Goal: Task Accomplishment & Management: Complete application form

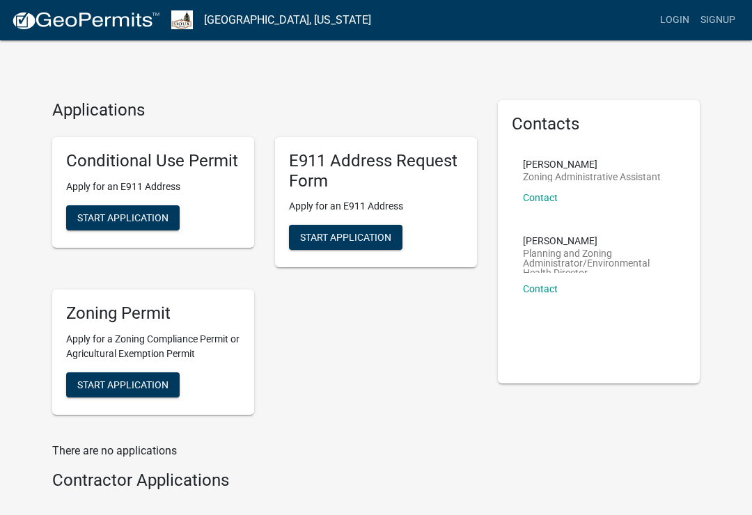
click at [93, 224] on button "Start Application" at bounding box center [122, 217] width 113 height 25
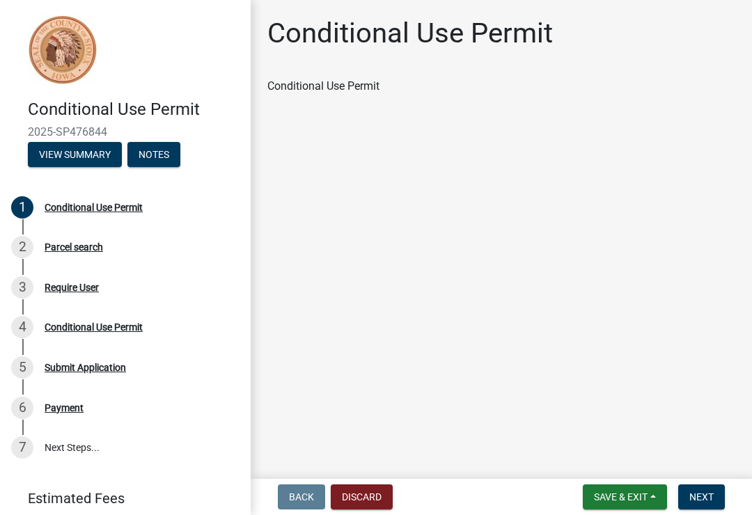
click at [717, 495] on button "Next" at bounding box center [701, 496] width 47 height 25
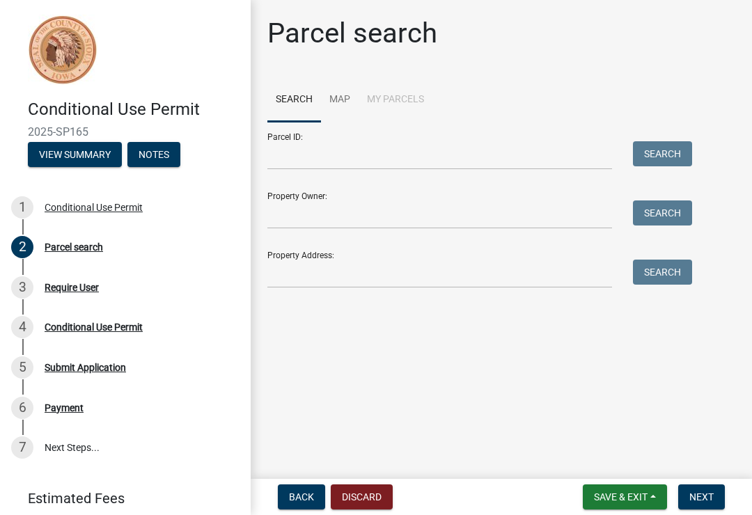
click at [335, 193] on div "Property Owner: Search" at bounding box center [476, 205] width 418 height 48
click at [318, 203] on input "Property Owner:" at bounding box center [439, 214] width 345 height 29
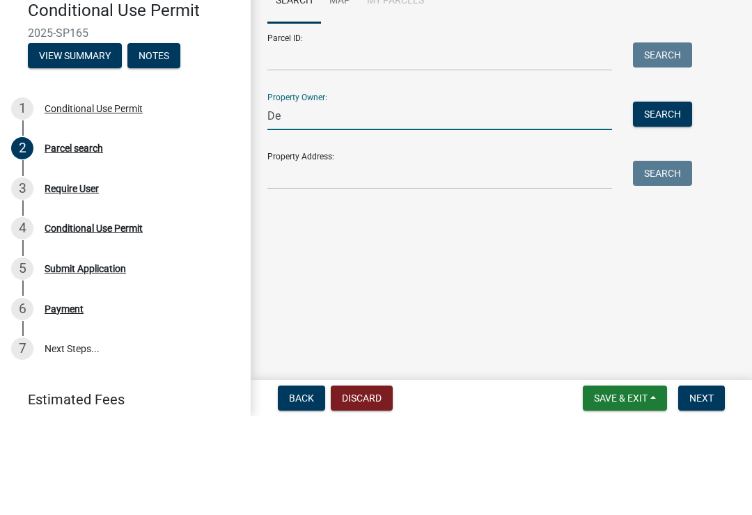
type input "D"
type input "Ladelle and Joy Faber"
click at [665, 200] on button "Search" at bounding box center [662, 212] width 59 height 25
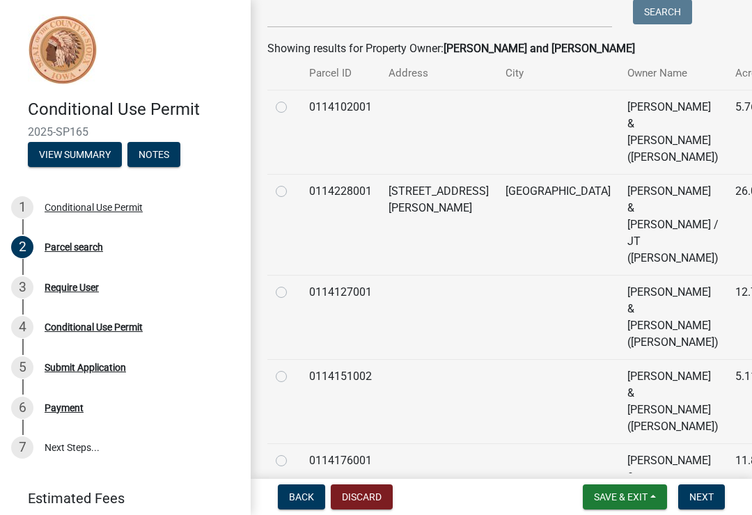
scroll to position [262, 0]
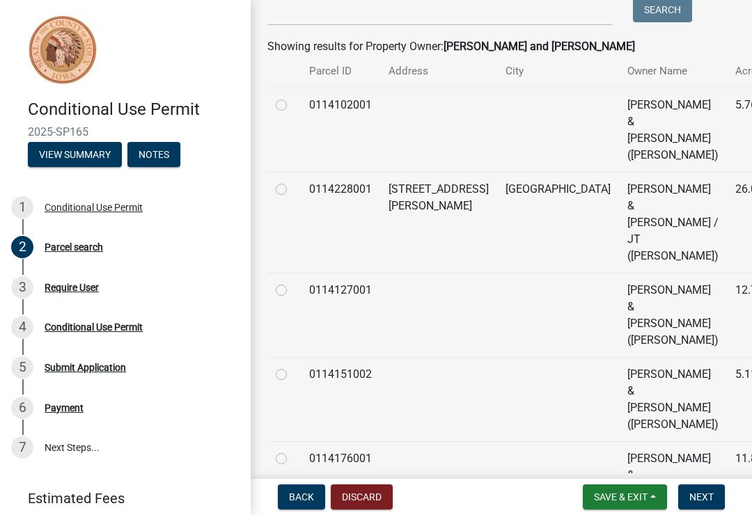
click at [743, 219] on div "Parcel search Search Map My Parcels Parcel ID: Search Property Owner: Ladelle a…" at bounding box center [501, 272] width 489 height 1036
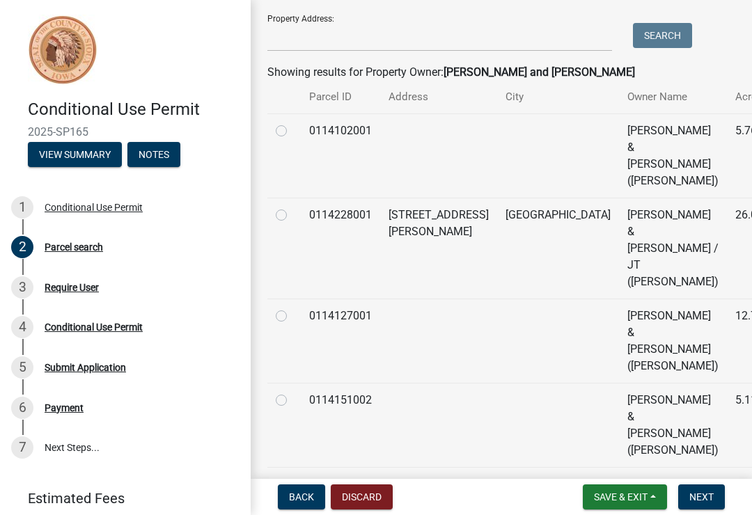
scroll to position [235, 0]
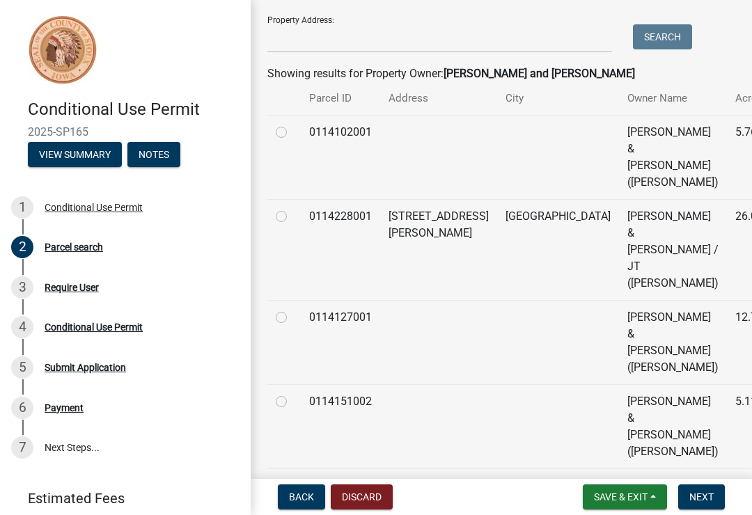
click at [292, 124] on label at bounding box center [292, 124] width 0 height 0
click at [292, 129] on input "radio" at bounding box center [296, 128] width 9 height 9
radio input "true"
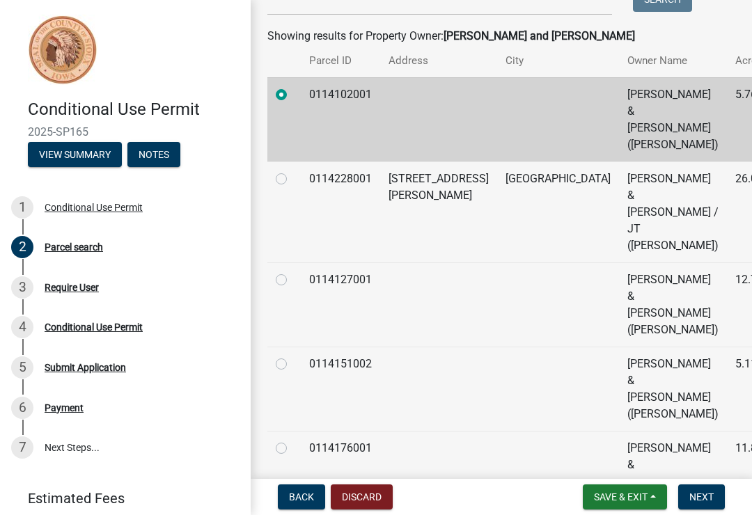
scroll to position [272, 0]
click at [702, 498] on span "Next" at bounding box center [701, 496] width 24 height 11
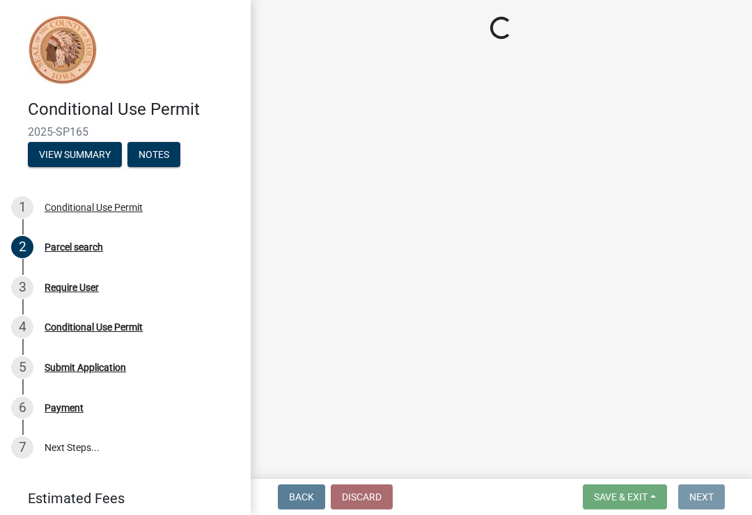
scroll to position [0, 0]
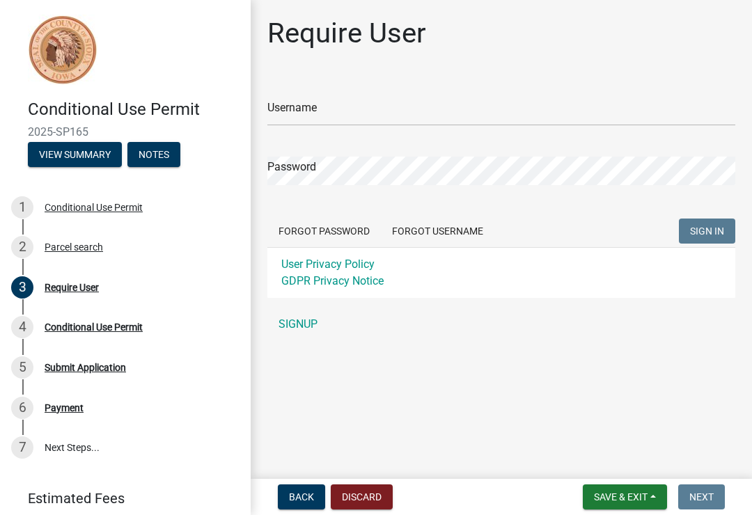
click at [303, 331] on link "SIGNUP" at bounding box center [501, 324] width 468 height 28
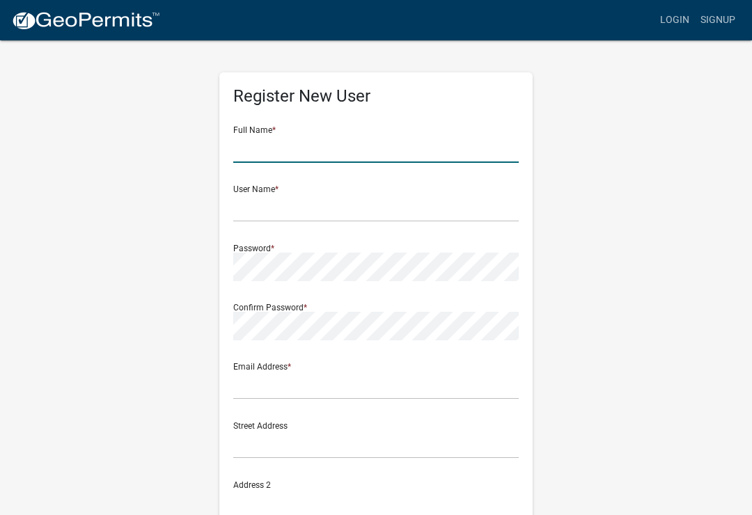
click at [404, 150] on input "text" at bounding box center [375, 148] width 285 height 29
type input "J"
type input "Jordan Faber"
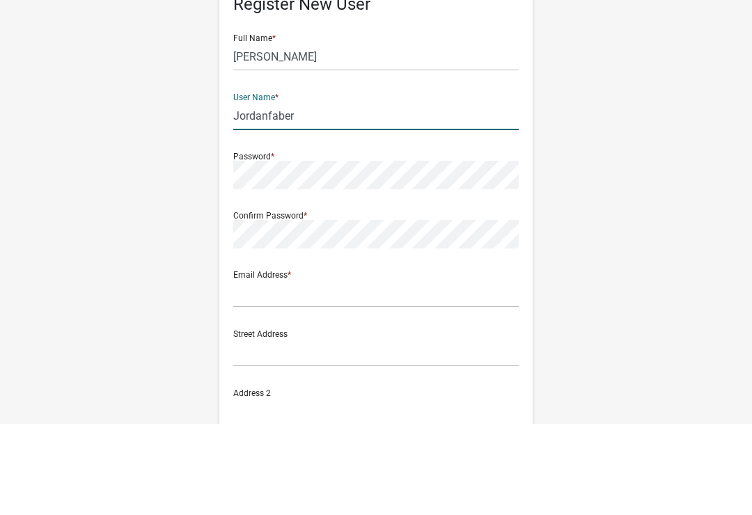
type input "Jordanfaber"
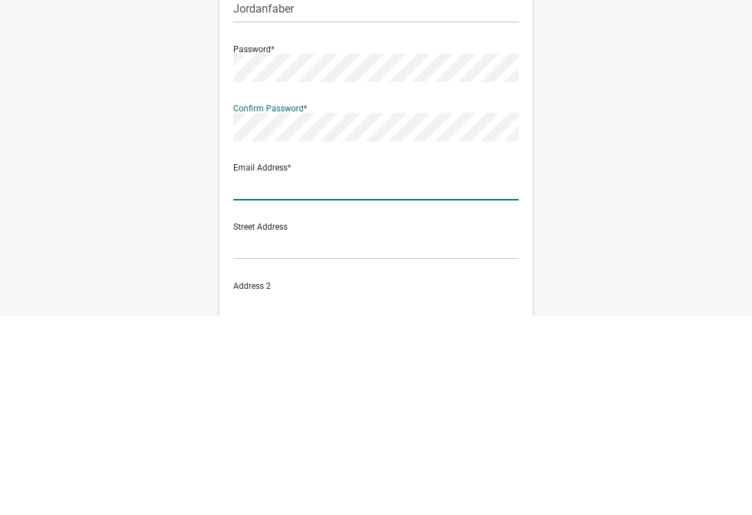
click at [459, 371] on input "text" at bounding box center [375, 385] width 285 height 29
type input "H"
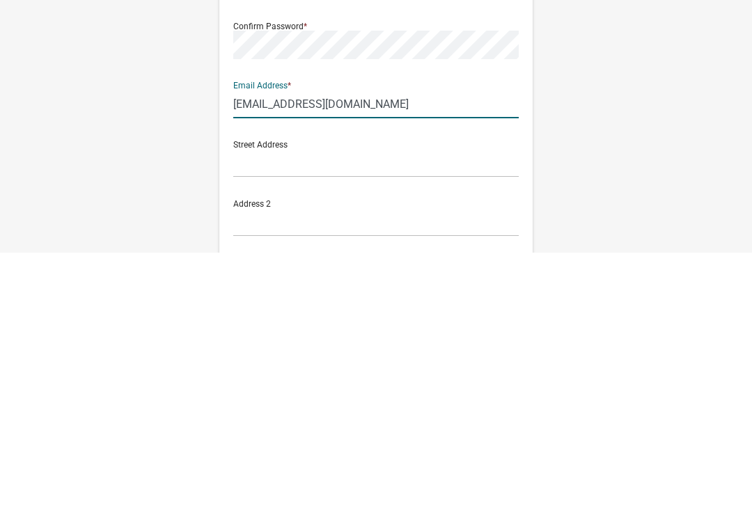
scroll to position [20, 0]
type input "Jordanfaber205@gmail.com"
click at [438, 410] on input "text" at bounding box center [375, 424] width 285 height 29
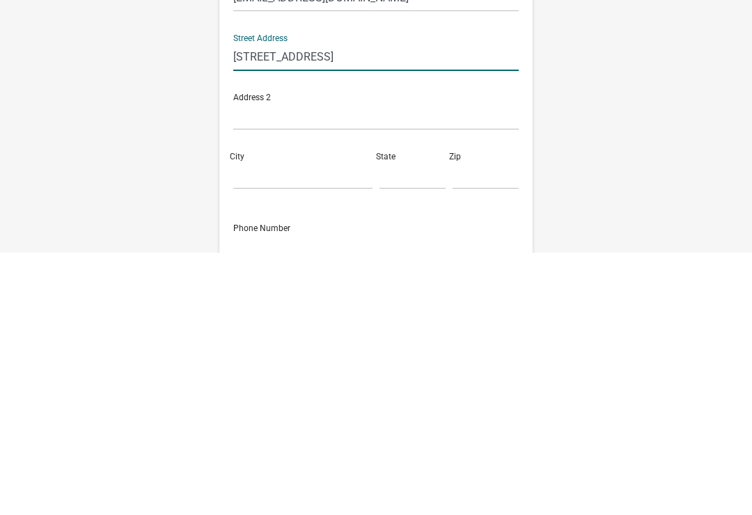
scroll to position [144, 0]
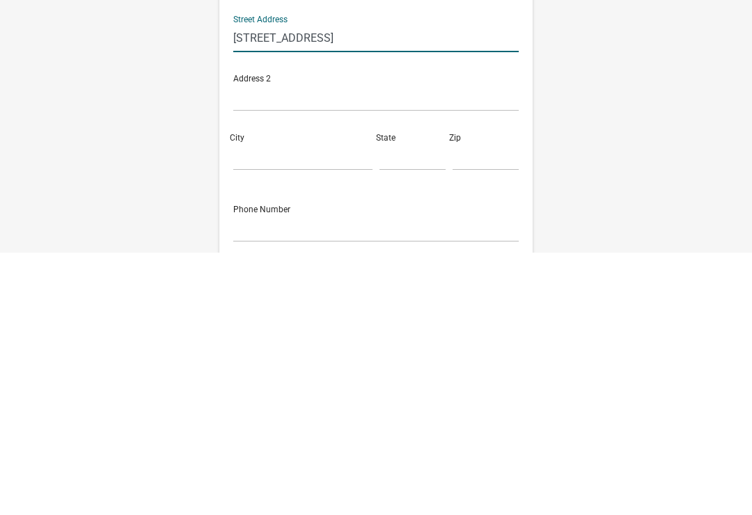
type input "724 19th Ave SE"
click at [287, 404] on input "City" at bounding box center [302, 418] width 139 height 29
type input "Rock Valley"
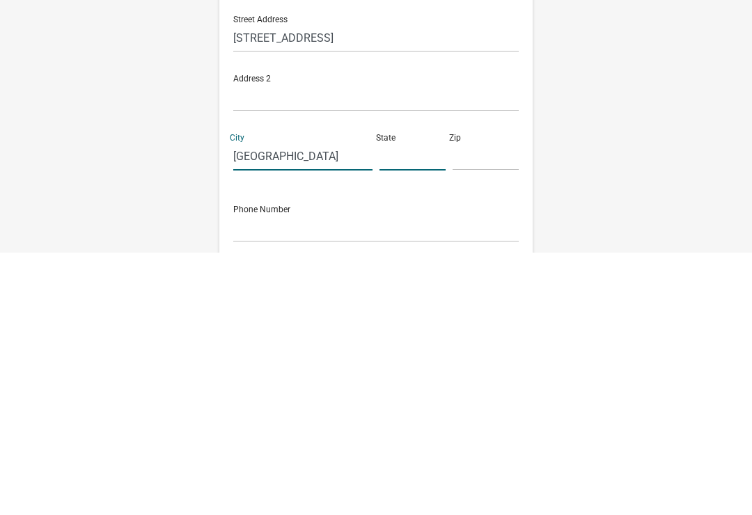
type input "IA"
type input "51247"
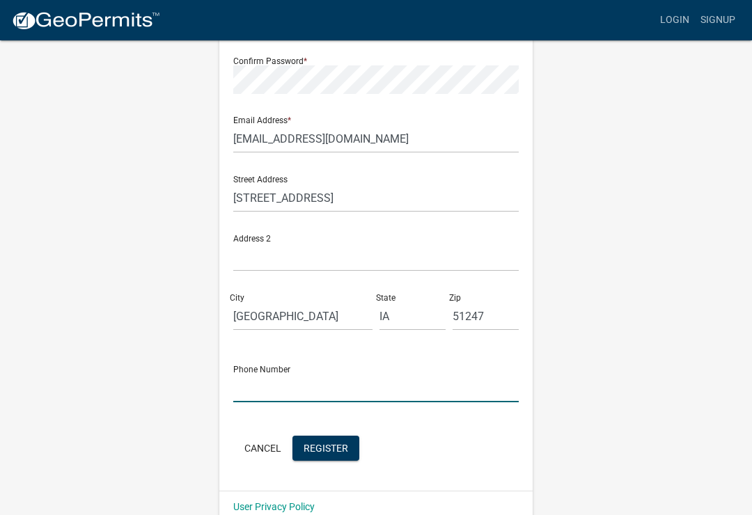
click at [438, 394] on input "text" at bounding box center [375, 388] width 285 height 29
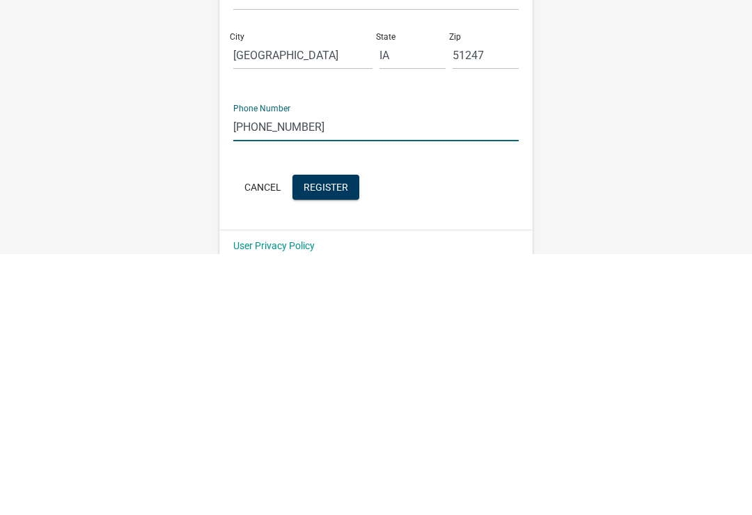
type input "712-470-2009"
click at [346, 442] on span "Register" at bounding box center [325, 447] width 45 height 11
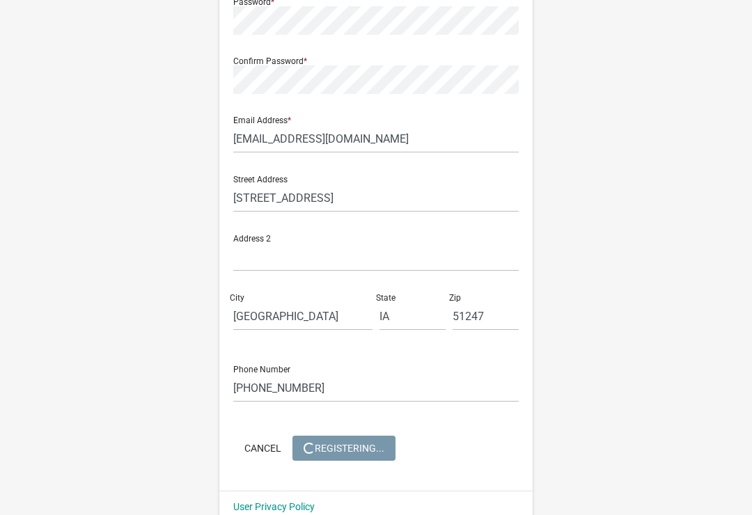
scroll to position [0, 0]
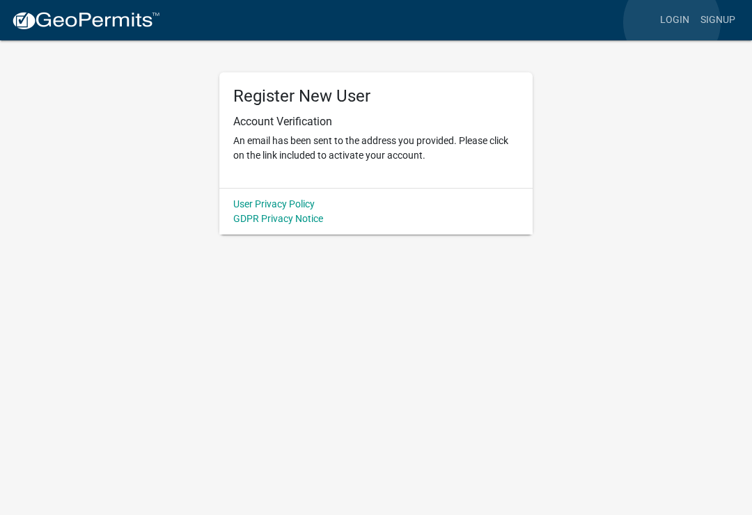
click at [672, 22] on link "Login" at bounding box center [674, 20] width 40 height 26
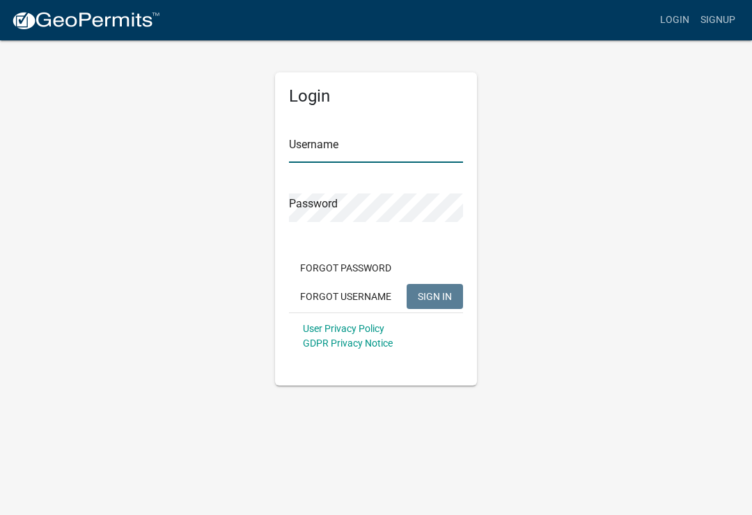
click at [401, 144] on input "Username" at bounding box center [376, 148] width 174 height 29
type input "Jordanfaber"
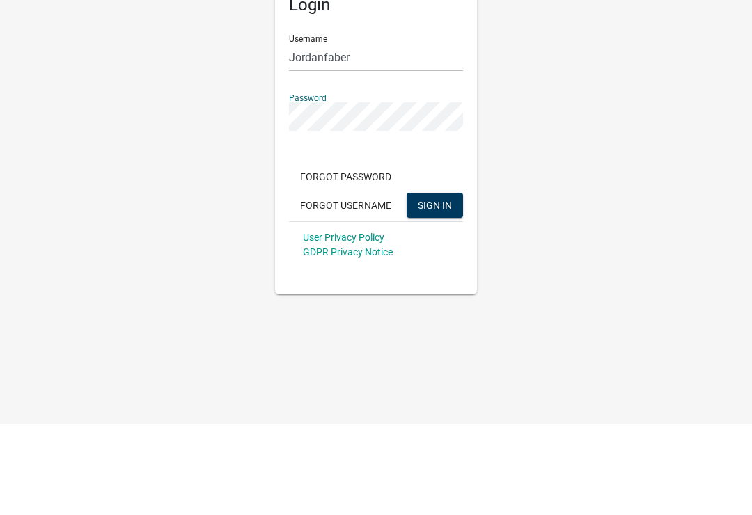
click at [439, 284] on button "SIGN IN" at bounding box center [434, 296] width 56 height 25
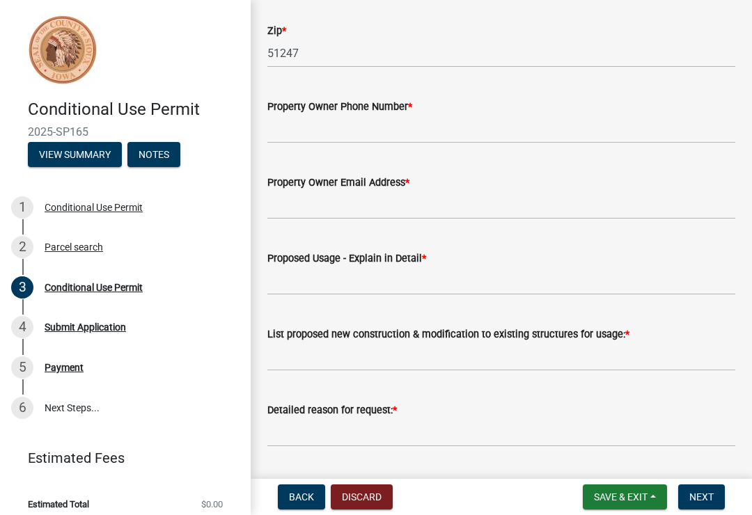
scroll to position [531, 0]
click at [52, 368] on div "Payment" at bounding box center [64, 368] width 39 height 10
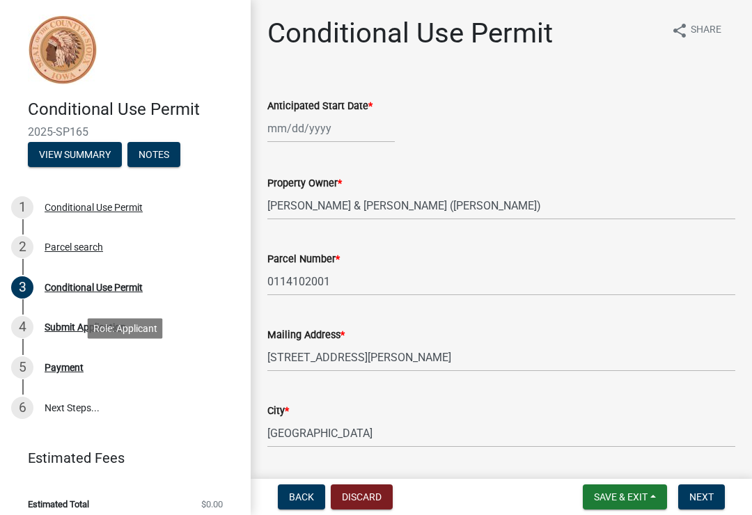
scroll to position [0, 0]
click at [310, 124] on div at bounding box center [330, 128] width 127 height 29
select select "9"
select select "2025"
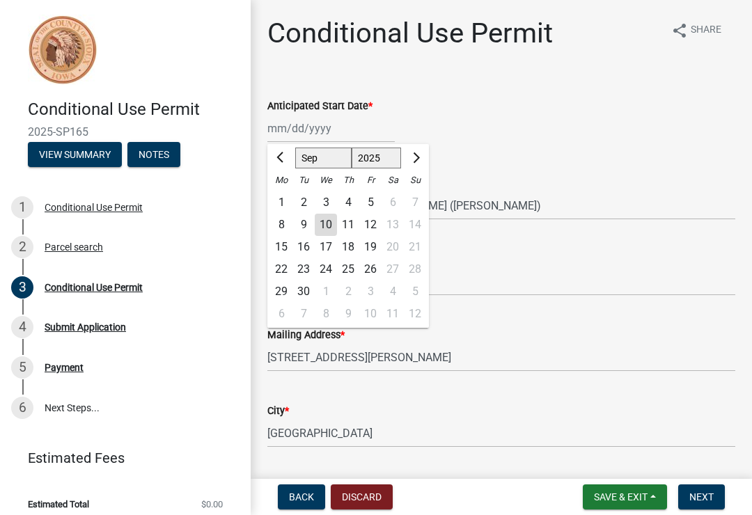
click at [421, 150] on button "Next month" at bounding box center [414, 158] width 17 height 22
click at [411, 160] on span "Next month" at bounding box center [414, 157] width 10 height 10
click at [413, 160] on span "Next month" at bounding box center [414, 157] width 10 height 10
click at [413, 158] on span "Next month" at bounding box center [414, 157] width 10 height 10
select select "1"
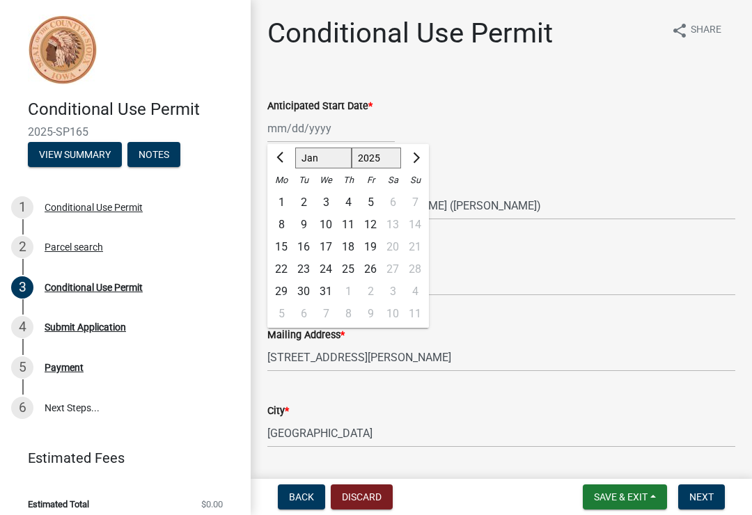
click at [412, 159] on span "Next month" at bounding box center [414, 157] width 10 height 10
select select "2026"
click at [411, 161] on span "Next month" at bounding box center [414, 157] width 10 height 10
click at [411, 161] on button "Next month" at bounding box center [414, 158] width 17 height 22
click at [406, 160] on button "Next month" at bounding box center [414, 158] width 17 height 22
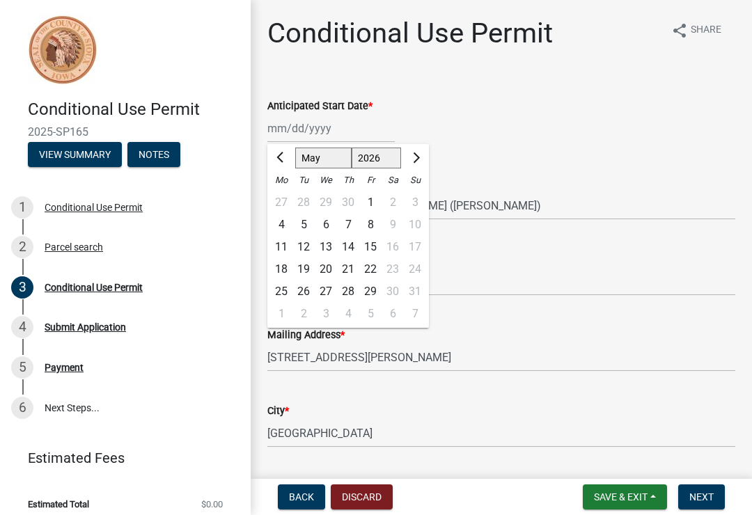
click at [276, 156] on button "Previous month" at bounding box center [281, 158] width 17 height 22
select select "4"
click at [331, 203] on div "1" at bounding box center [326, 202] width 22 height 22
type input "[DATE]"
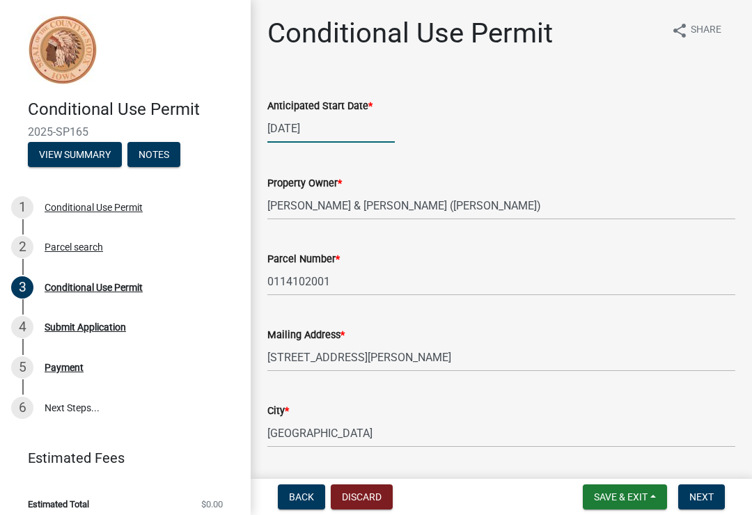
click at [322, 130] on div "[DATE]" at bounding box center [330, 128] width 127 height 29
select select "4"
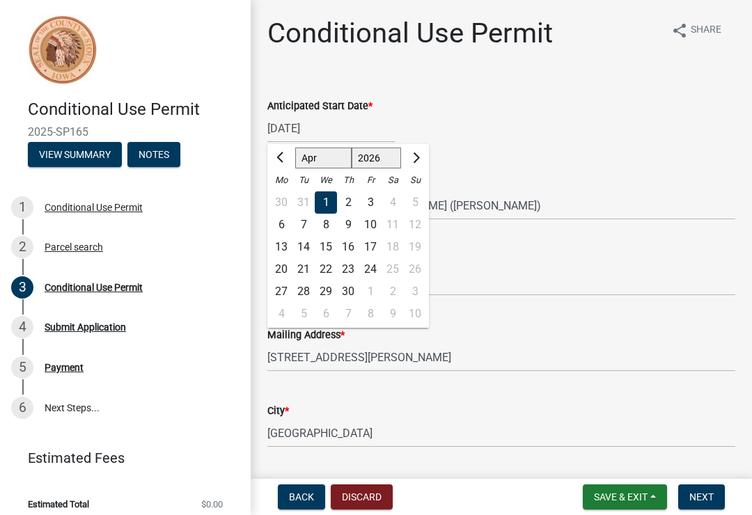
click at [369, 160] on select "1526 1527 1528 1529 1530 1531 1532 1533 1534 1535 1536 1537 1538 1539 1540 1541…" at bounding box center [376, 158] width 50 height 21
select select "2027"
click at [525, 185] on div "Property Owner *" at bounding box center [501, 183] width 468 height 17
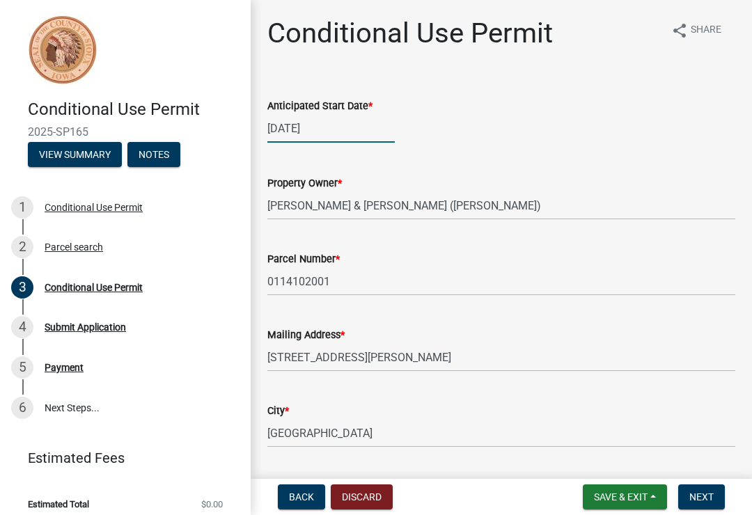
click at [324, 141] on div "[DATE]" at bounding box center [330, 128] width 127 height 29
select select "4"
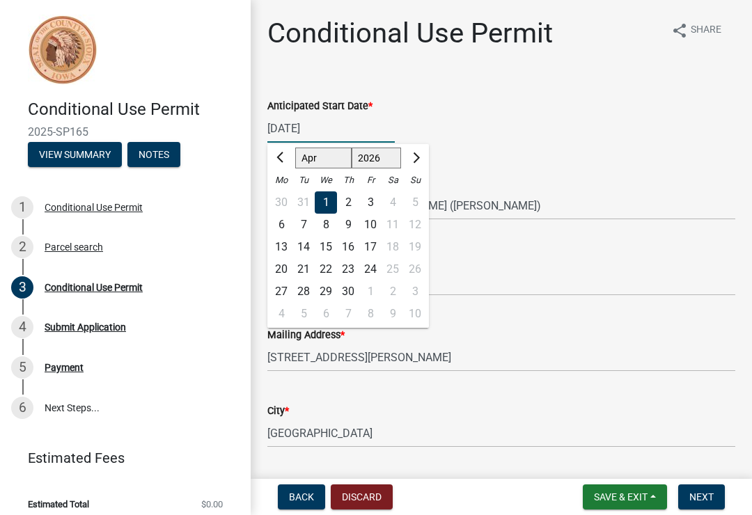
click at [347, 127] on input "[DATE]" at bounding box center [330, 128] width 127 height 29
click at [378, 161] on select "1526 1527 1528 1529 1530 1531 1532 1533 1534 1535 1536 1537 1538 1539 1540 1541…" at bounding box center [376, 158] width 50 height 21
select select "2027"
click at [348, 204] on div "1" at bounding box center [348, 202] width 22 height 22
type input "[DATE]"
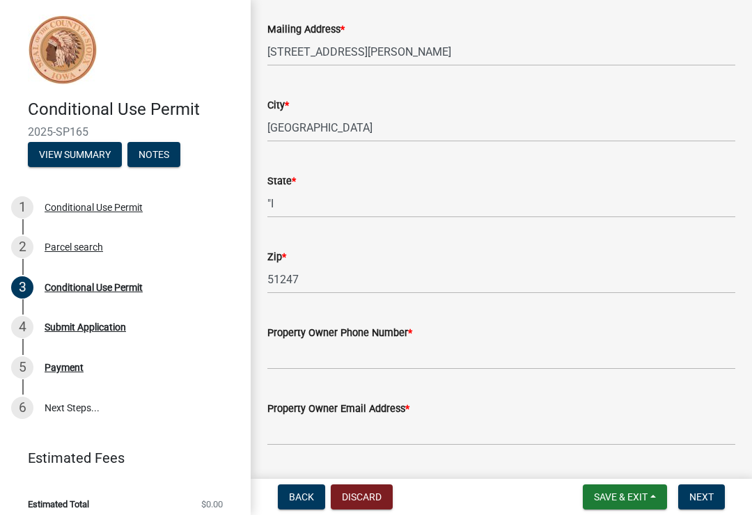
scroll to position [306, 0]
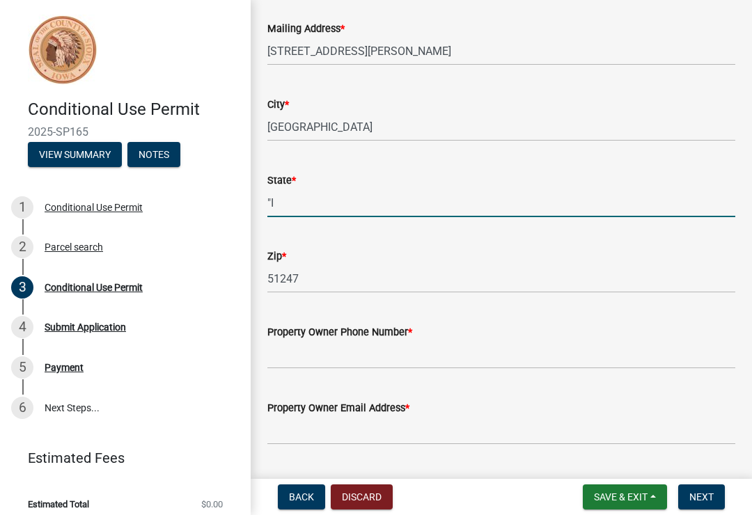
click at [302, 200] on input ""I" at bounding box center [501, 203] width 468 height 29
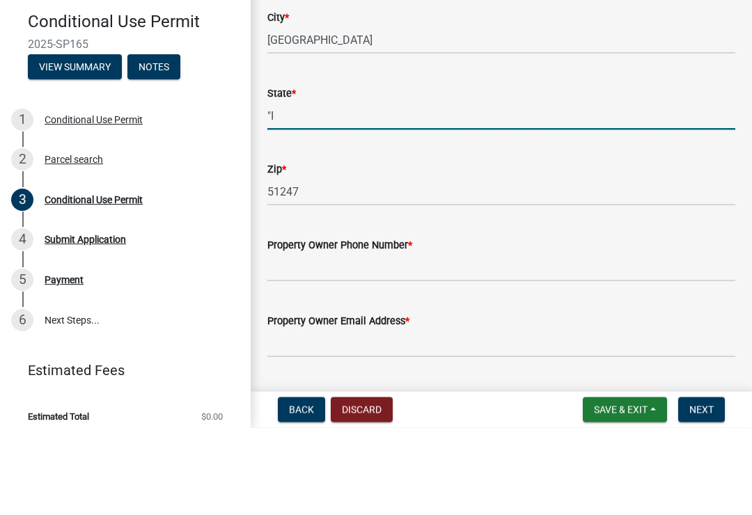
type input """
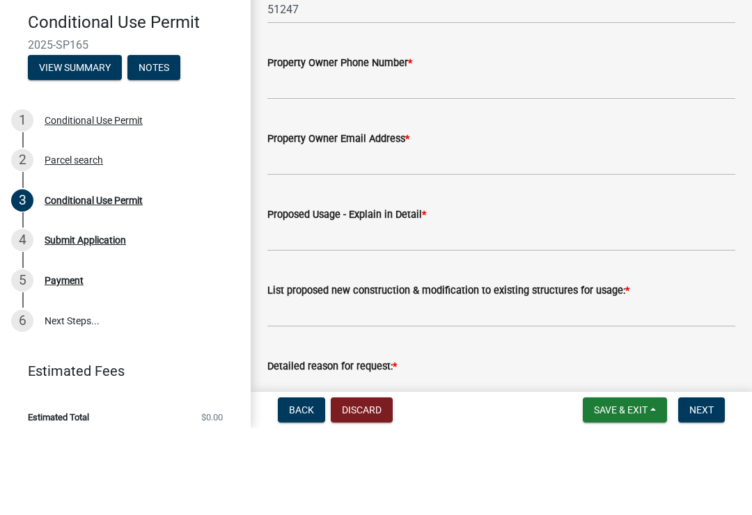
scroll to position [477, 0]
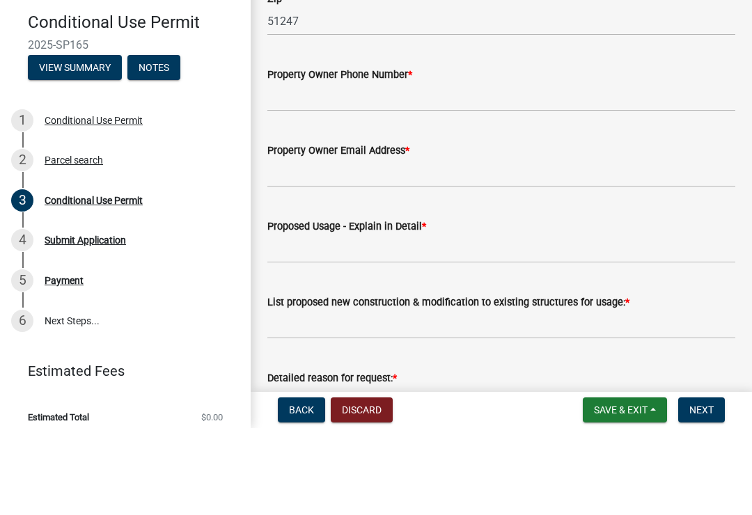
type input "IA"
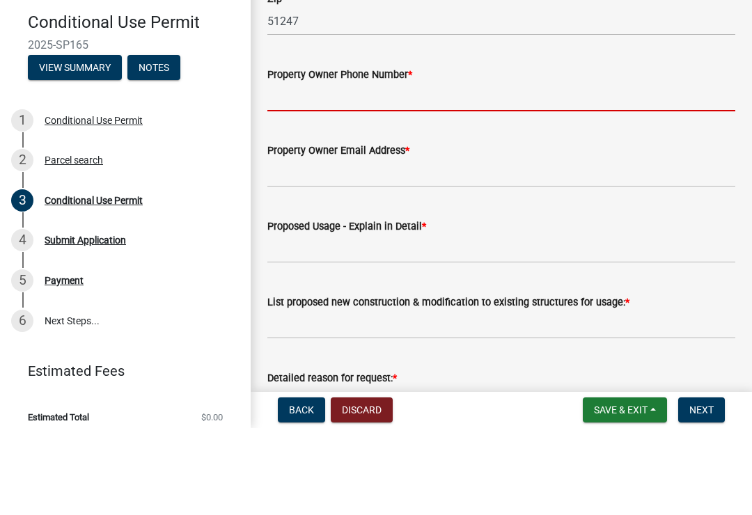
click at [496, 170] on input "Property Owner Phone Number *" at bounding box center [501, 184] width 468 height 29
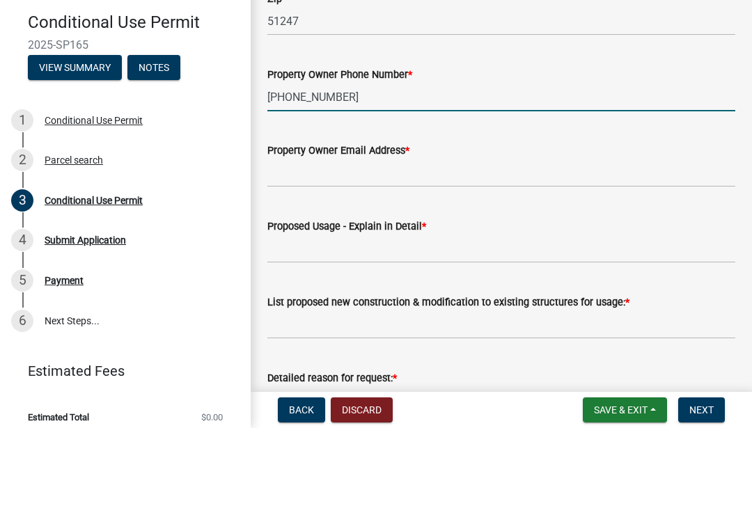
type input "[PHONE_NUMBER]"
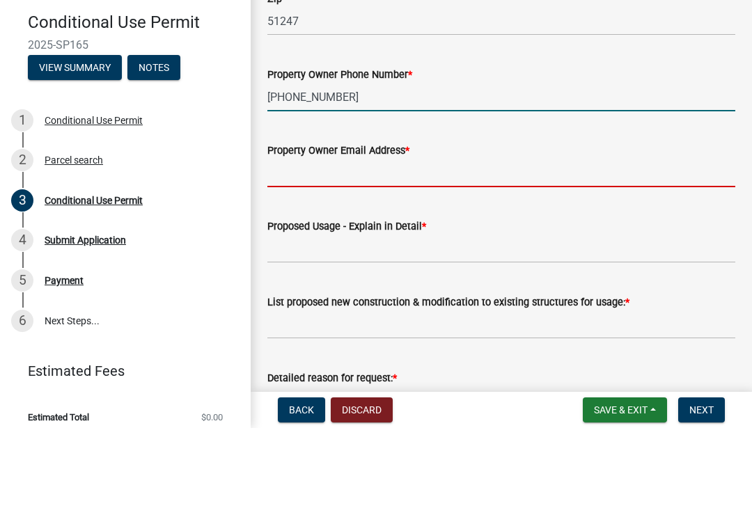
click at [563, 246] on input "Property Owner Email Address *" at bounding box center [501, 260] width 468 height 29
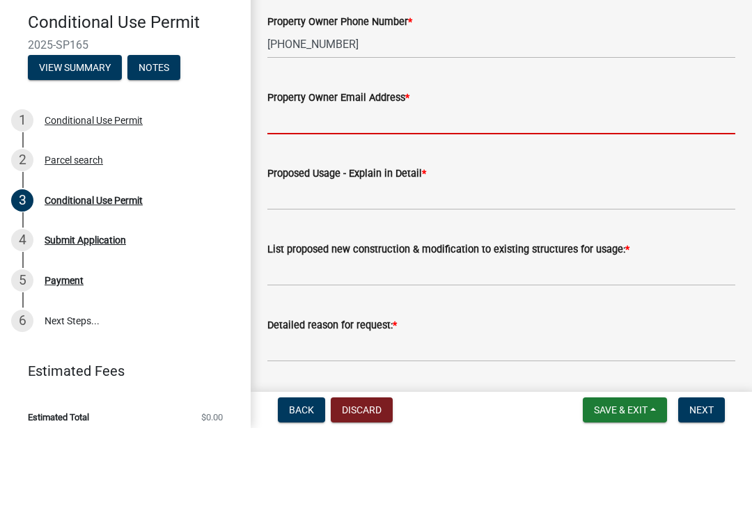
scroll to position [528, 0]
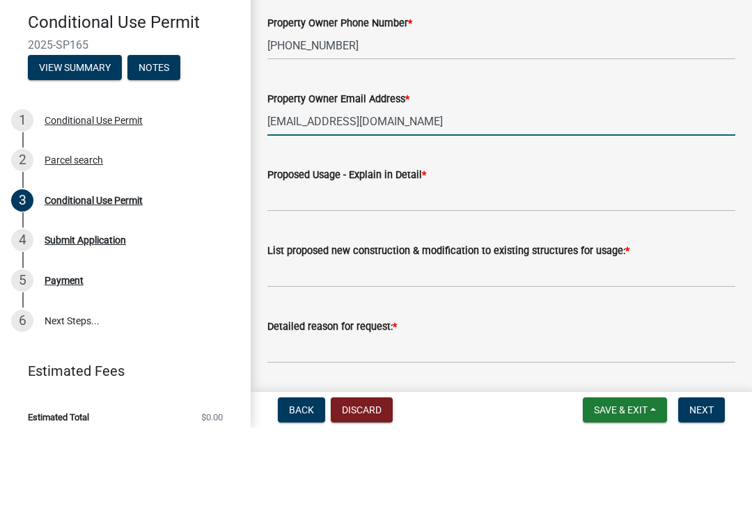
type input "[EMAIL_ADDRESS][DOMAIN_NAME]"
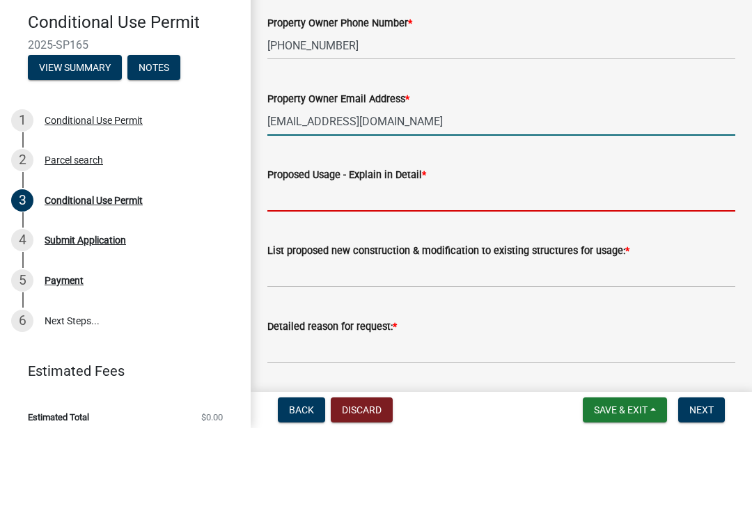
click at [550, 270] on input "Proposed Usage - Explain in Detail *" at bounding box center [501, 284] width 468 height 29
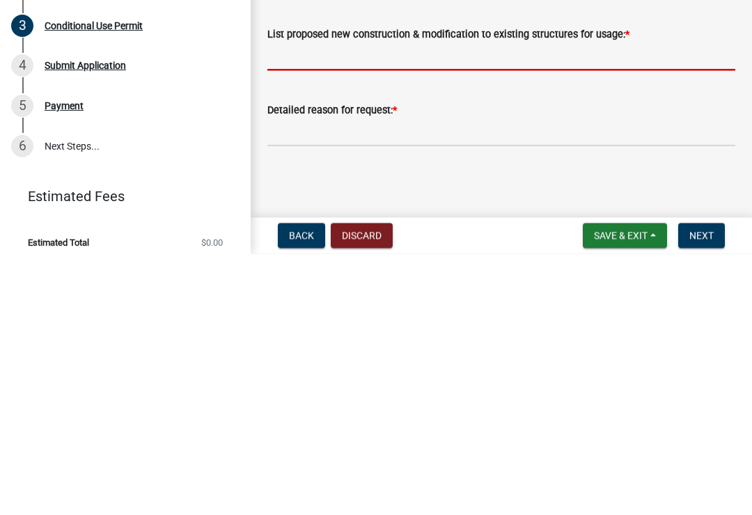
scroll to position [587, 0]
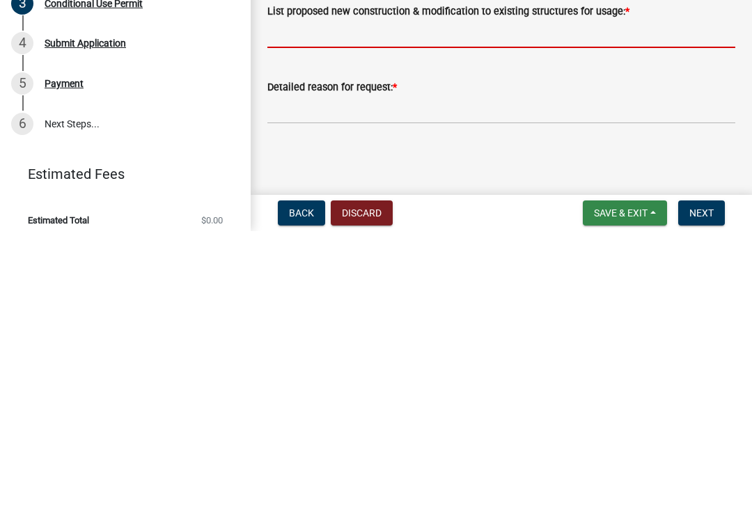
click at [632, 491] on span "Save & Exit" at bounding box center [621, 496] width 54 height 11
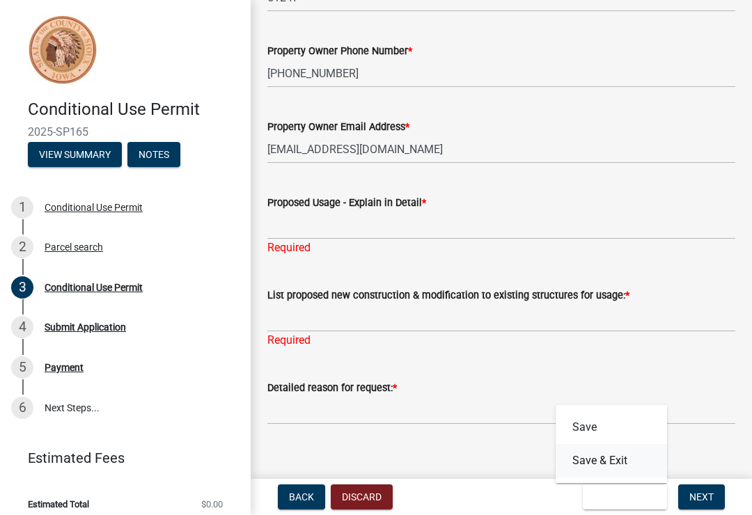
click at [619, 455] on button "Save & Exit" at bounding box center [610, 460] width 111 height 33
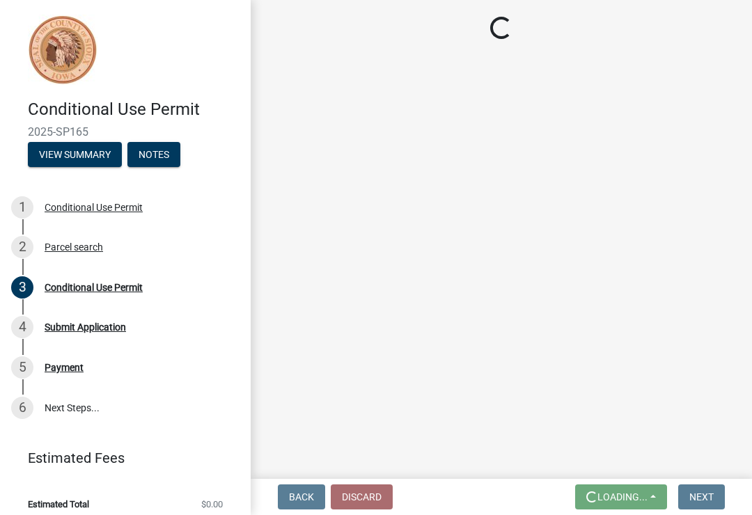
scroll to position [0, 0]
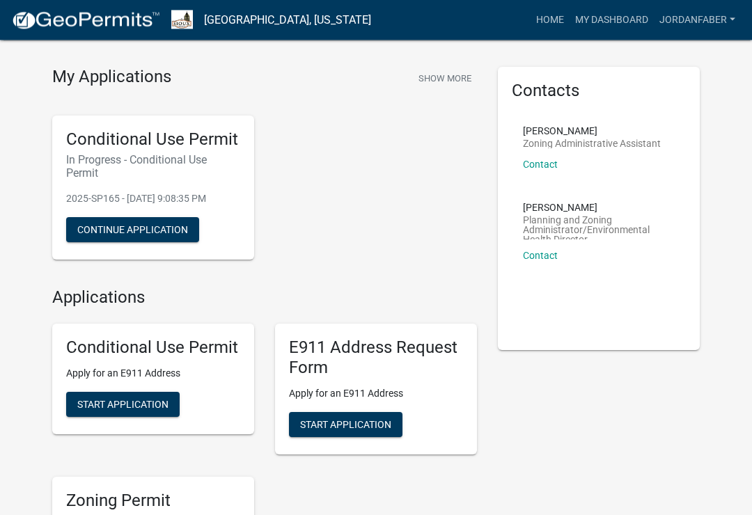
scroll to position [33, 0]
click at [551, 255] on link "Contact" at bounding box center [540, 255] width 35 height 11
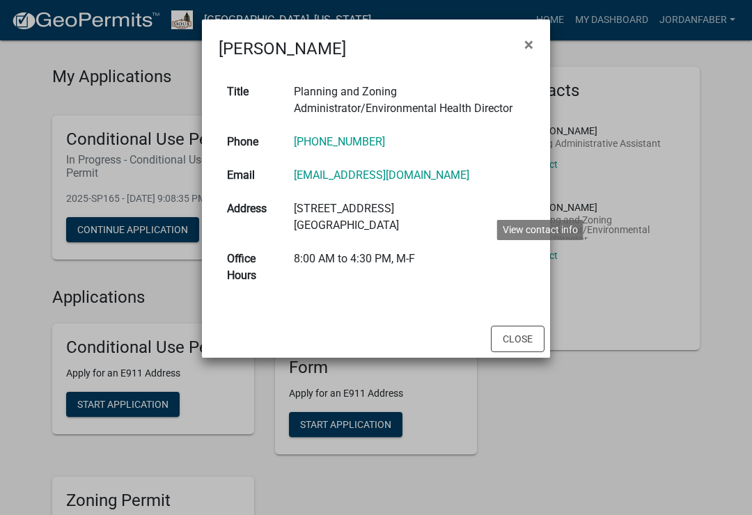
click at [519, 338] on button "Close" at bounding box center [518, 339] width 54 height 26
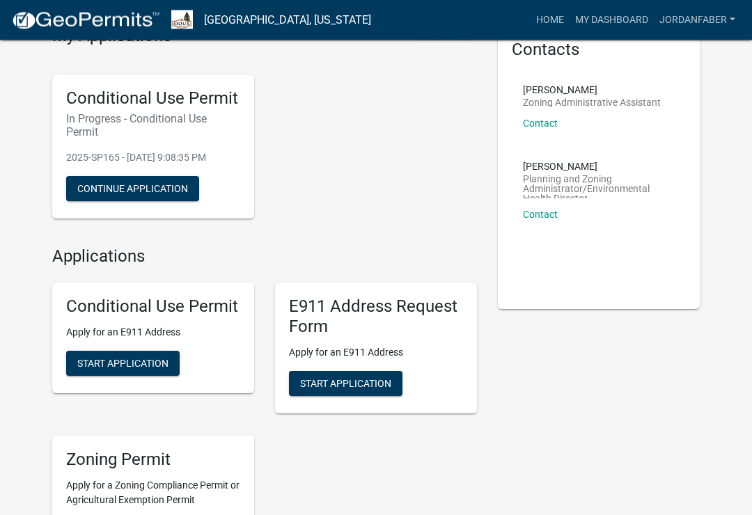
scroll to position [74, 0]
click at [546, 210] on link "Contact" at bounding box center [540, 214] width 35 height 11
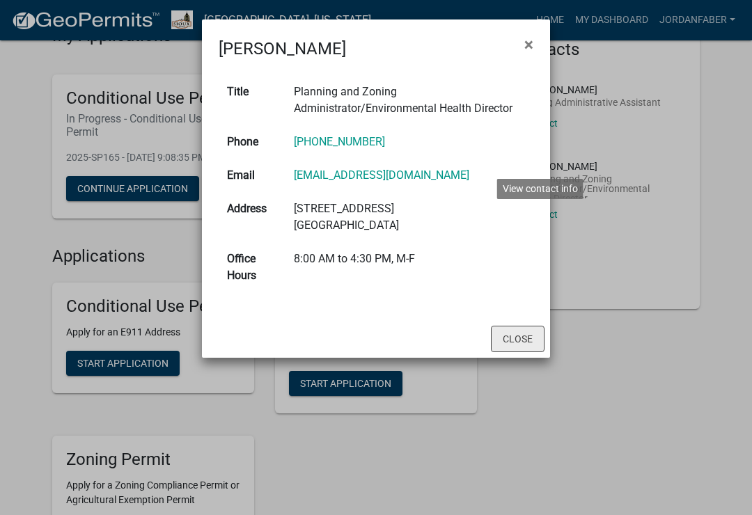
click at [515, 342] on button "Close" at bounding box center [518, 339] width 54 height 26
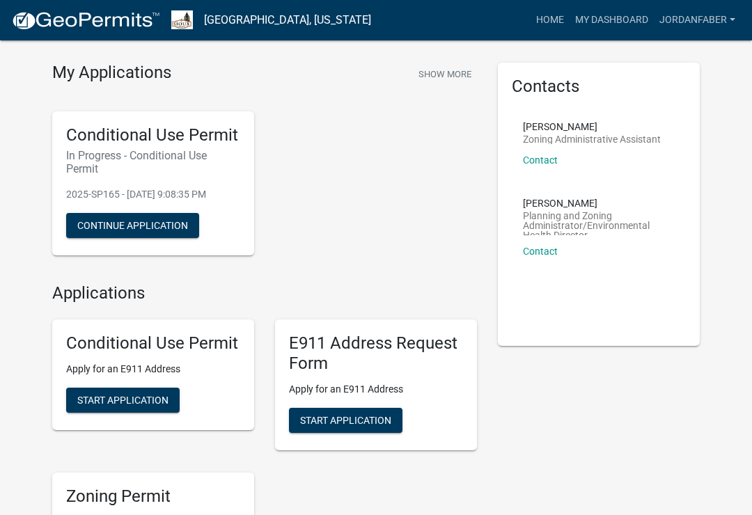
scroll to position [0, 0]
